Goal: Complete application form: Complete application form

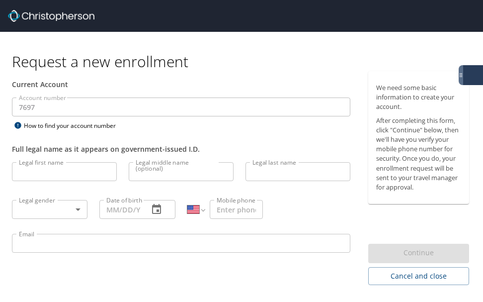
select select "US"
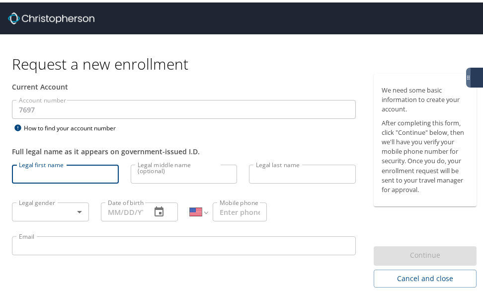
click at [58, 167] on input "Legal first name" at bounding box center [65, 171] width 107 height 19
type input "[PERSON_NAME]"
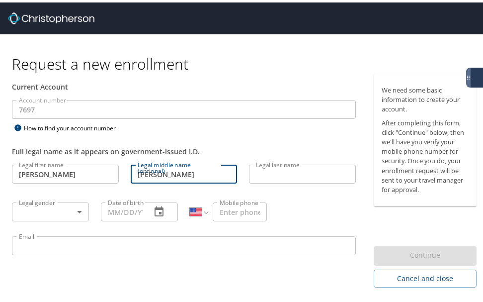
type input "[PERSON_NAME]"
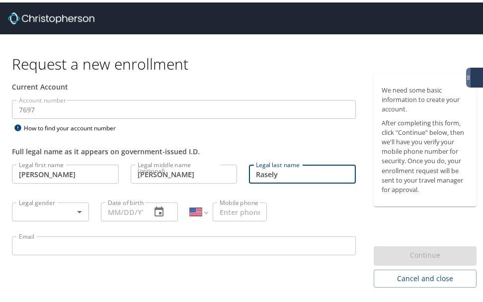
type input "Rasely"
click at [35, 210] on body "Request a new enrollment Current Account Account number 7697 Account number How…" at bounding box center [245, 151] width 491 height 302
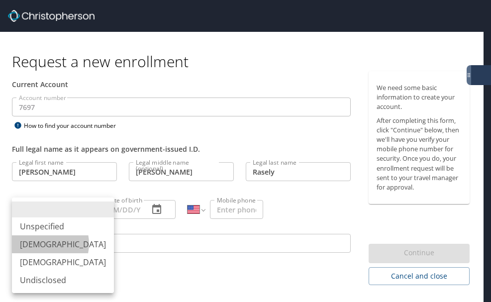
click at [41, 244] on li "[DEMOGRAPHIC_DATA]" at bounding box center [63, 244] width 102 height 18
type input "[DEMOGRAPHIC_DATA]"
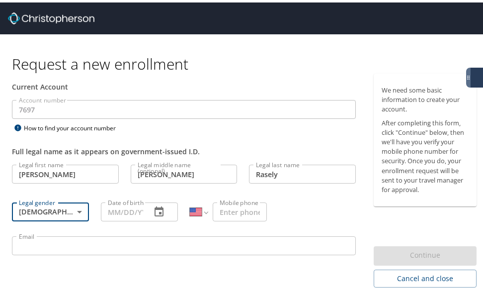
click at [133, 204] on input "Date of birth" at bounding box center [122, 209] width 42 height 19
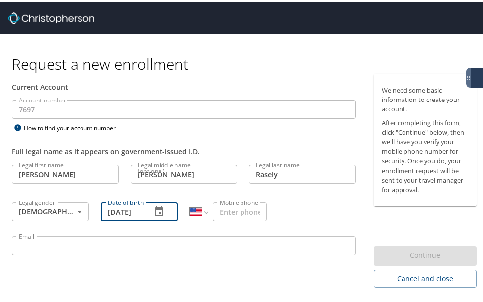
scroll to position [0, 4]
type input "07/05/1987"
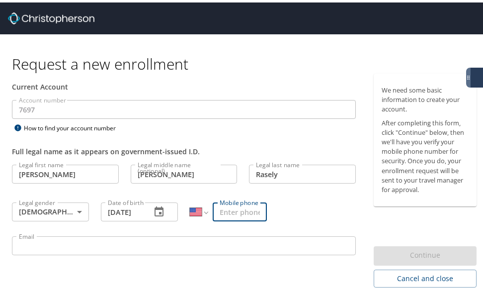
click at [232, 207] on input "Mobile phone" at bounding box center [240, 209] width 54 height 19
type input "(803) 361-6753"
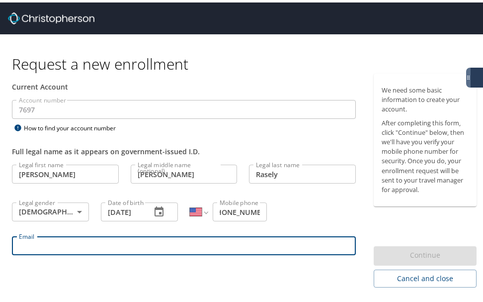
click at [186, 237] on input "Email" at bounding box center [184, 243] width 344 height 19
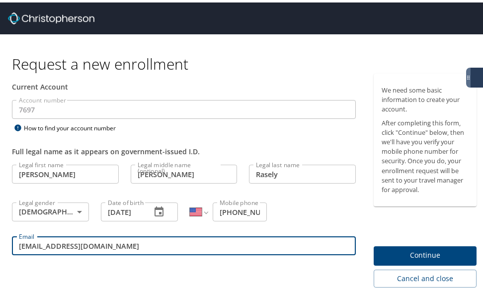
type input "rob.rasely@MedicalSolutions.com"
click at [108, 283] on div "Current Account Account number 7697 Account number How to find your account num…" at bounding box center [184, 178] width 368 height 214
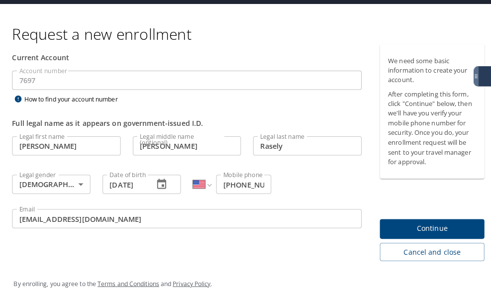
scroll to position [7, 0]
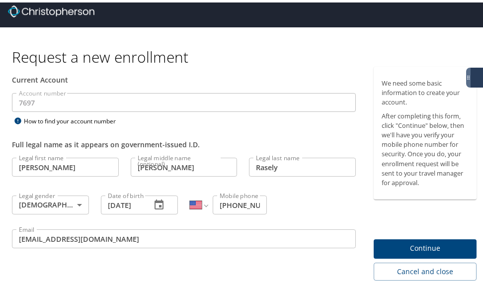
click at [408, 245] on span "Continue" at bounding box center [425, 246] width 87 height 12
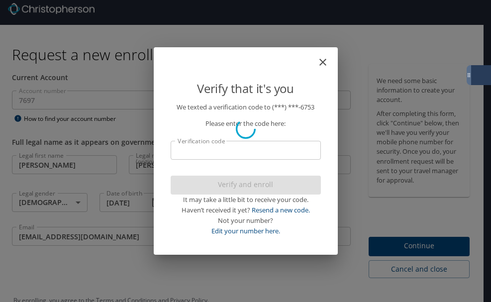
scroll to position [0, 0]
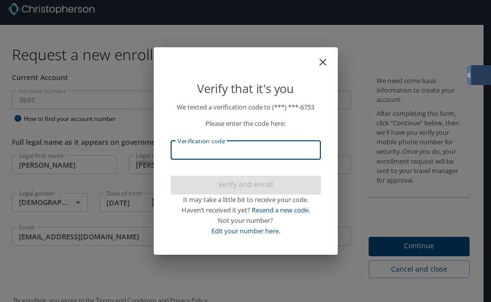
click at [243, 150] on input "Verification code" at bounding box center [246, 150] width 150 height 19
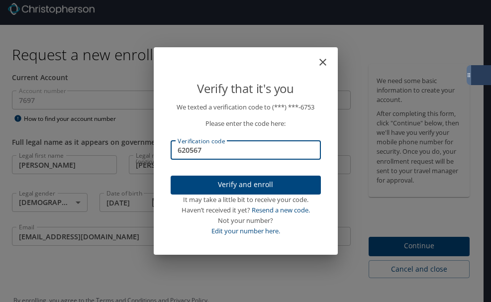
type input "620567"
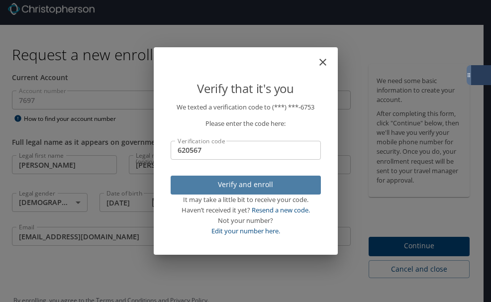
click at [243, 183] on span "Verify and enroll" at bounding box center [246, 185] width 134 height 12
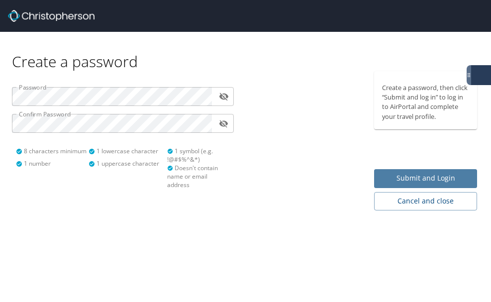
click at [431, 177] on span "Submit and Login" at bounding box center [425, 178] width 87 height 12
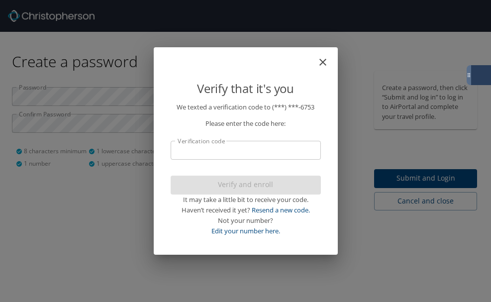
click at [245, 149] on input "Verification code" at bounding box center [246, 150] width 150 height 19
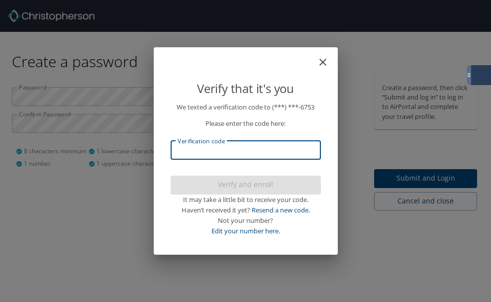
click at [243, 149] on input "Verification code" at bounding box center [246, 150] width 150 height 19
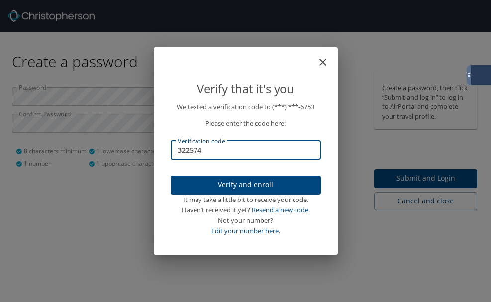
type input "322574"
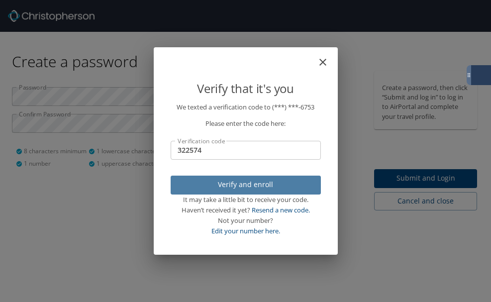
click at [266, 183] on span "Verify and enroll" at bounding box center [246, 185] width 134 height 12
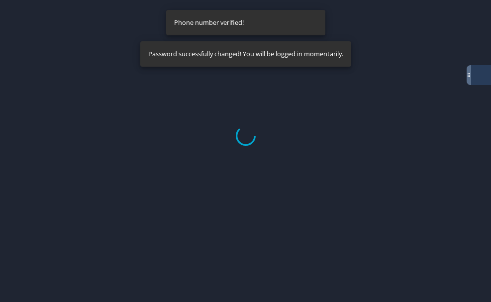
select select "US"
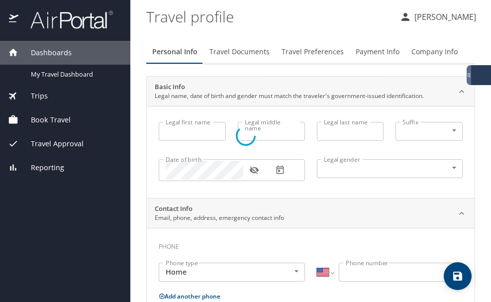
type input "Robert"
type input "Arthur"
type input "Rasely"
type input "[DEMOGRAPHIC_DATA]"
select select "US"
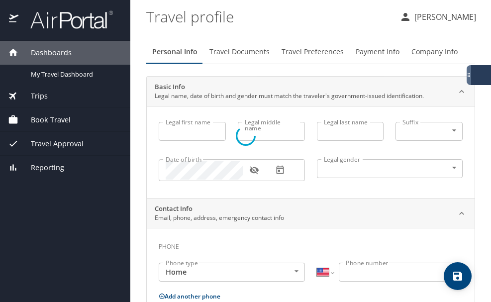
select select "US"
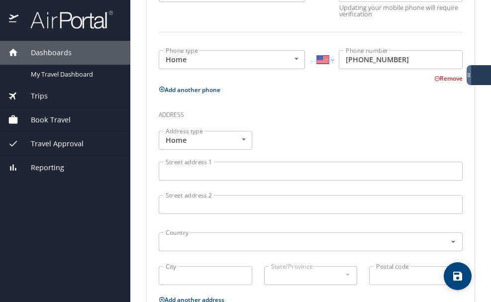
scroll to position [279, 0]
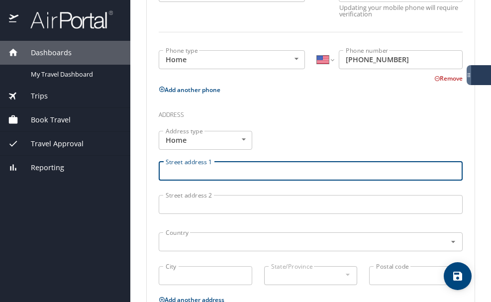
click at [236, 179] on input "Street address 1" at bounding box center [311, 171] width 304 height 19
type input "512 Meadowbrook Drive"
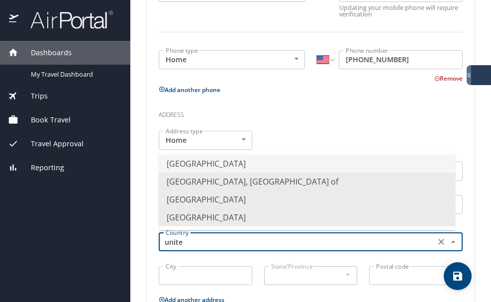
click at [252, 158] on li "United States of America" at bounding box center [307, 164] width 296 height 18
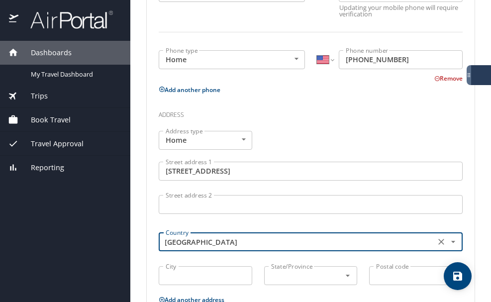
type input "United States of America"
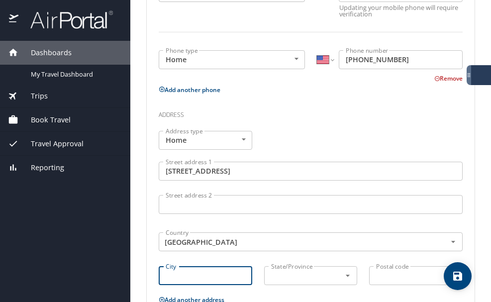
click at [174, 272] on input "City" at bounding box center [205, 275] width 93 height 19
type input "Columbia"
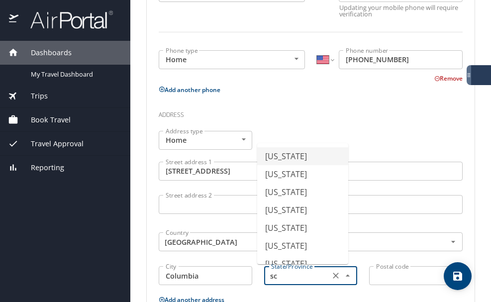
type input "s"
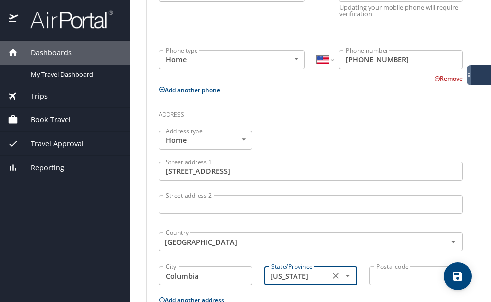
type input "South Carolina"
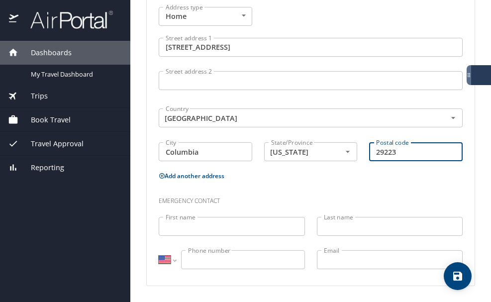
scroll to position [403, 0]
type input "29223"
click at [203, 221] on input "First name" at bounding box center [232, 226] width 146 height 19
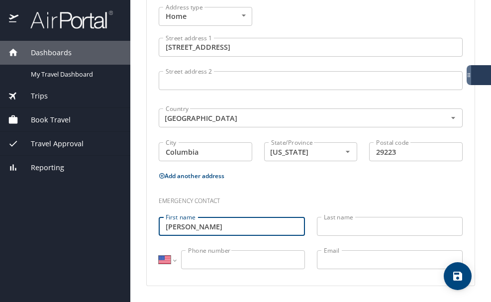
type input "Beth"
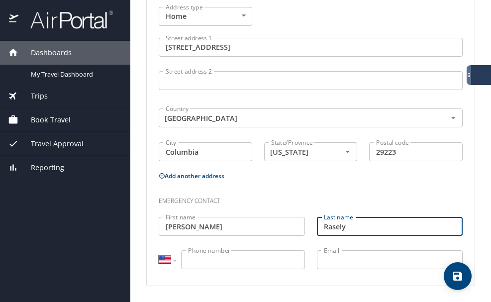
type input "Rasely"
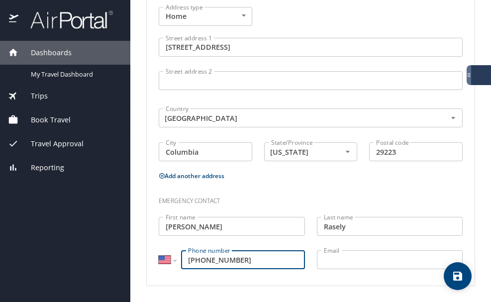
type input "(484) 225-1983"
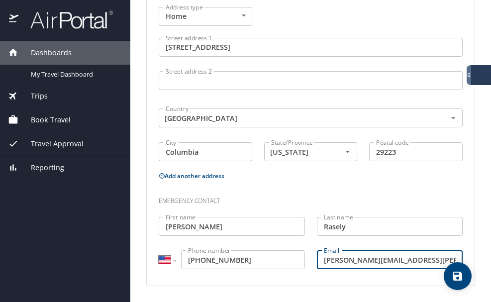
type input "beth.rasely@gmail.com"
click at [458, 274] on icon "save" at bounding box center [458, 276] width 12 height 12
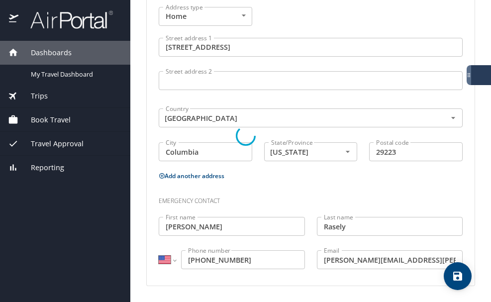
select select "US"
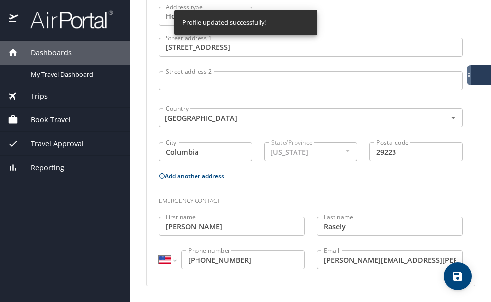
select select "US"
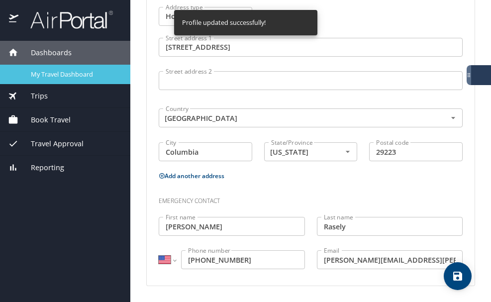
click at [61, 79] on div "My Travel Dashboard" at bounding box center [65, 74] width 114 height 11
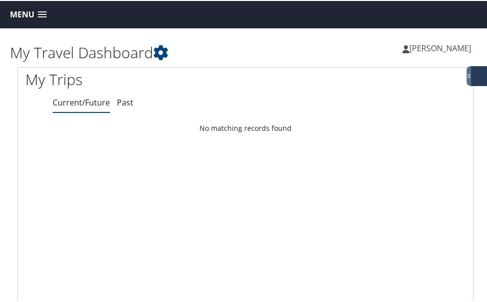
click at [35, 19] on link "Menu" at bounding box center [28, 13] width 47 height 16
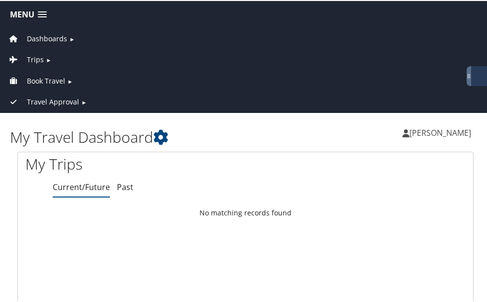
click at [40, 100] on span "Travel Approval" at bounding box center [53, 100] width 52 height 11
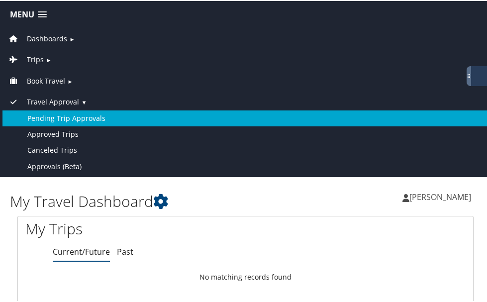
click at [40, 116] on link "Pending Trip Approvals" at bounding box center [245, 117] width 486 height 16
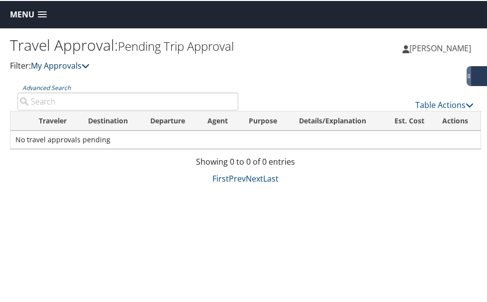
click at [67, 70] on link "My Approvals" at bounding box center [60, 64] width 59 height 11
click at [63, 70] on link "My Approvals" at bounding box center [60, 64] width 59 height 11
click at [35, 19] on link "Menu" at bounding box center [28, 13] width 47 height 16
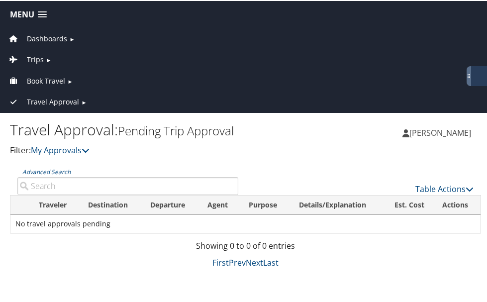
click at [34, 82] on span "Book Travel" at bounding box center [46, 80] width 38 height 11
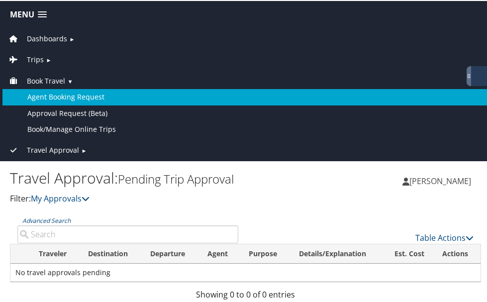
click at [62, 99] on link "Agent Booking Request" at bounding box center [245, 96] width 486 height 16
